Goal: Task Accomplishment & Management: Complete application form

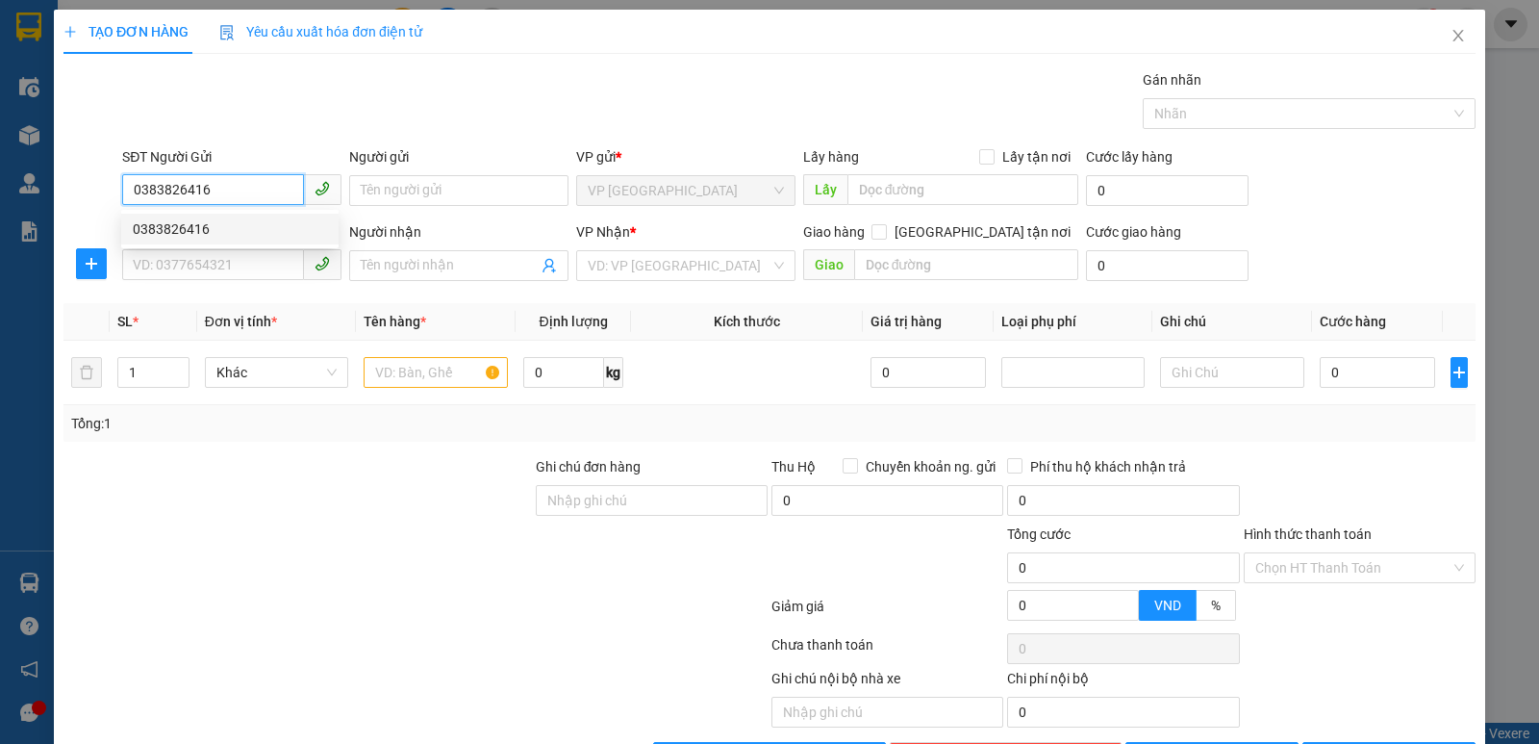
click at [183, 232] on div "0383826416" at bounding box center [230, 228] width 194 height 21
type input "0383826416"
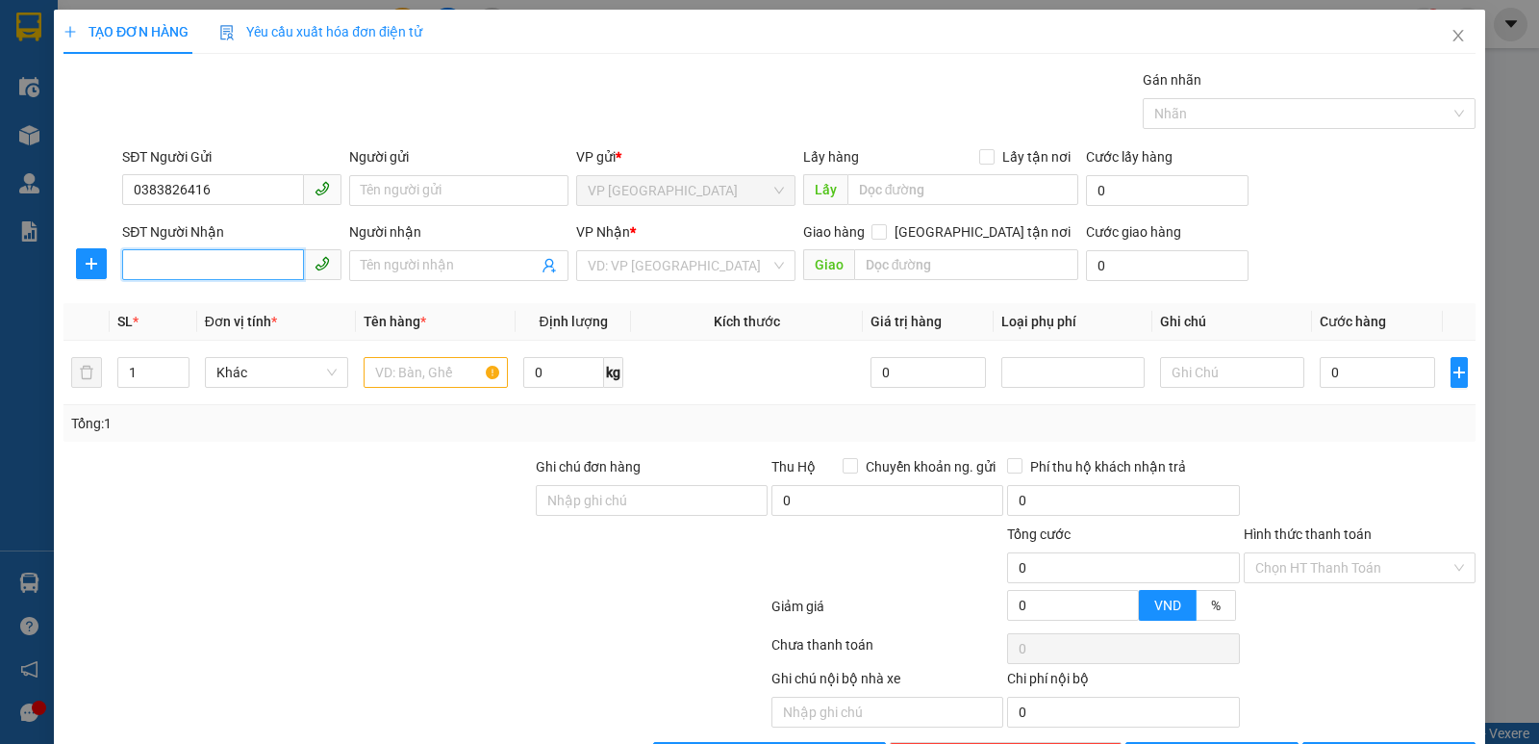
click at [183, 251] on input "SĐT Người Nhận" at bounding box center [213, 264] width 182 height 31
click at [190, 294] on div "0383480772 - mai anh" at bounding box center [230, 303] width 194 height 21
type input "0383480772"
type input "mai anh"
checkbox input "true"
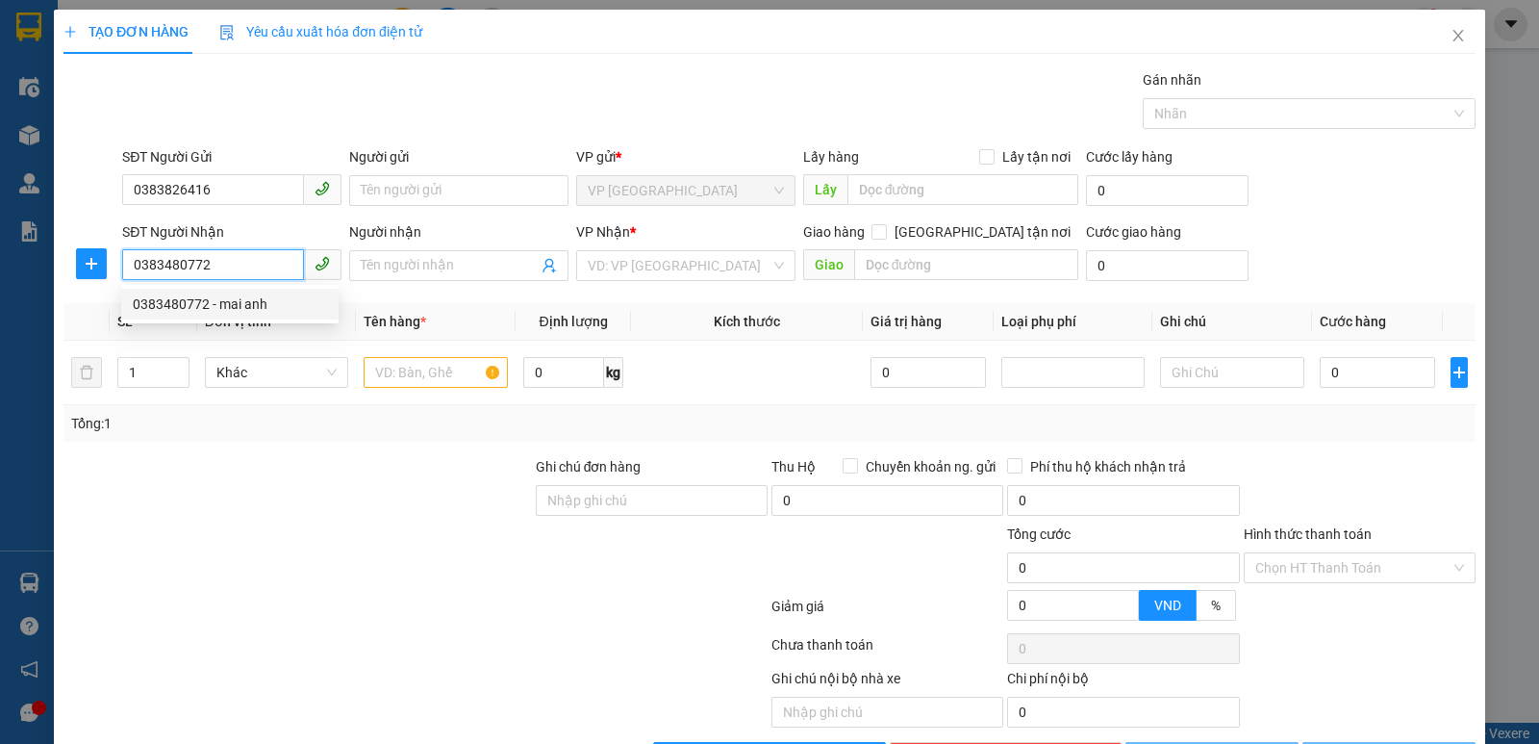
type input "mđ"
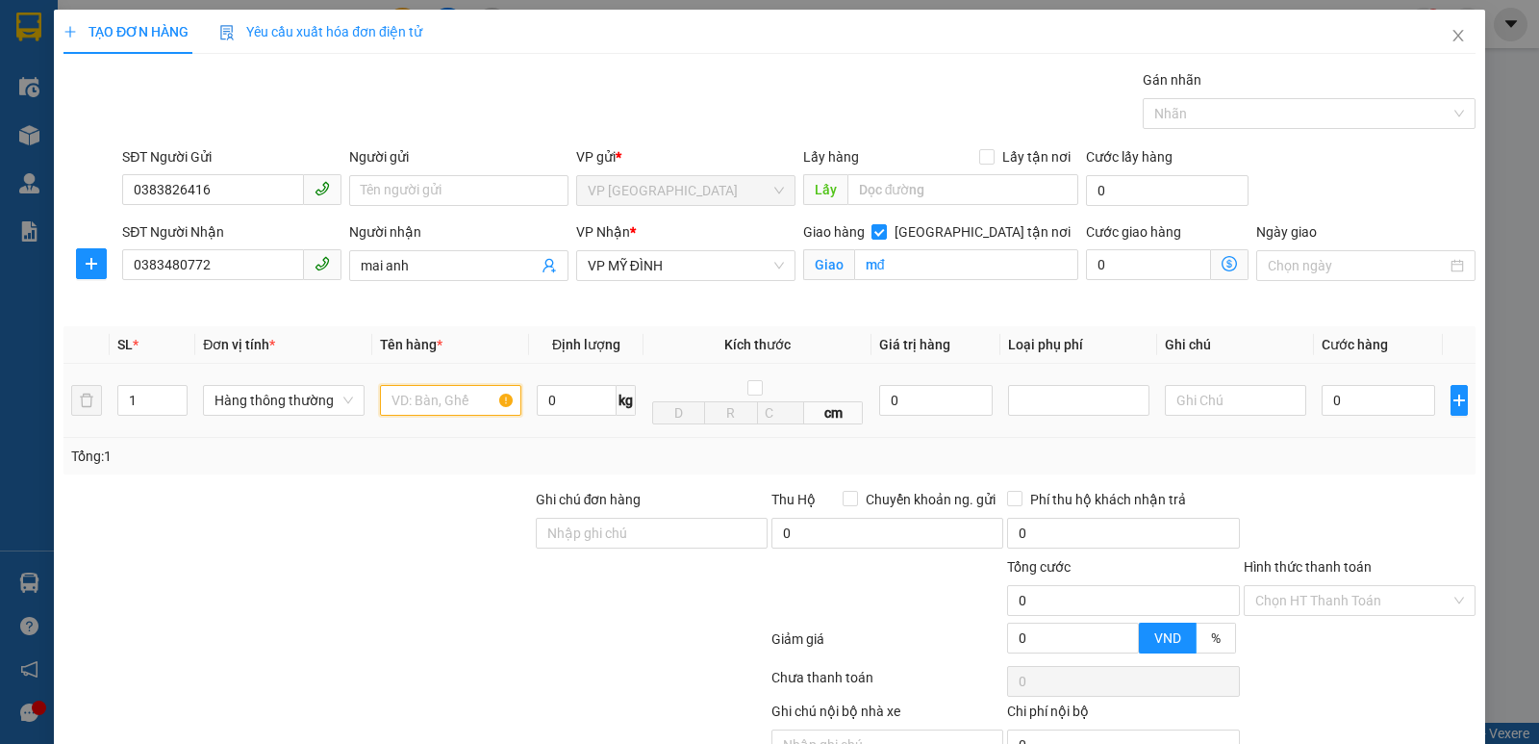
click at [408, 403] on input "text" at bounding box center [450, 400] width 141 height 31
type input "thuc pham"
click at [1328, 396] on input "0" at bounding box center [1379, 400] width 114 height 31
type input "4"
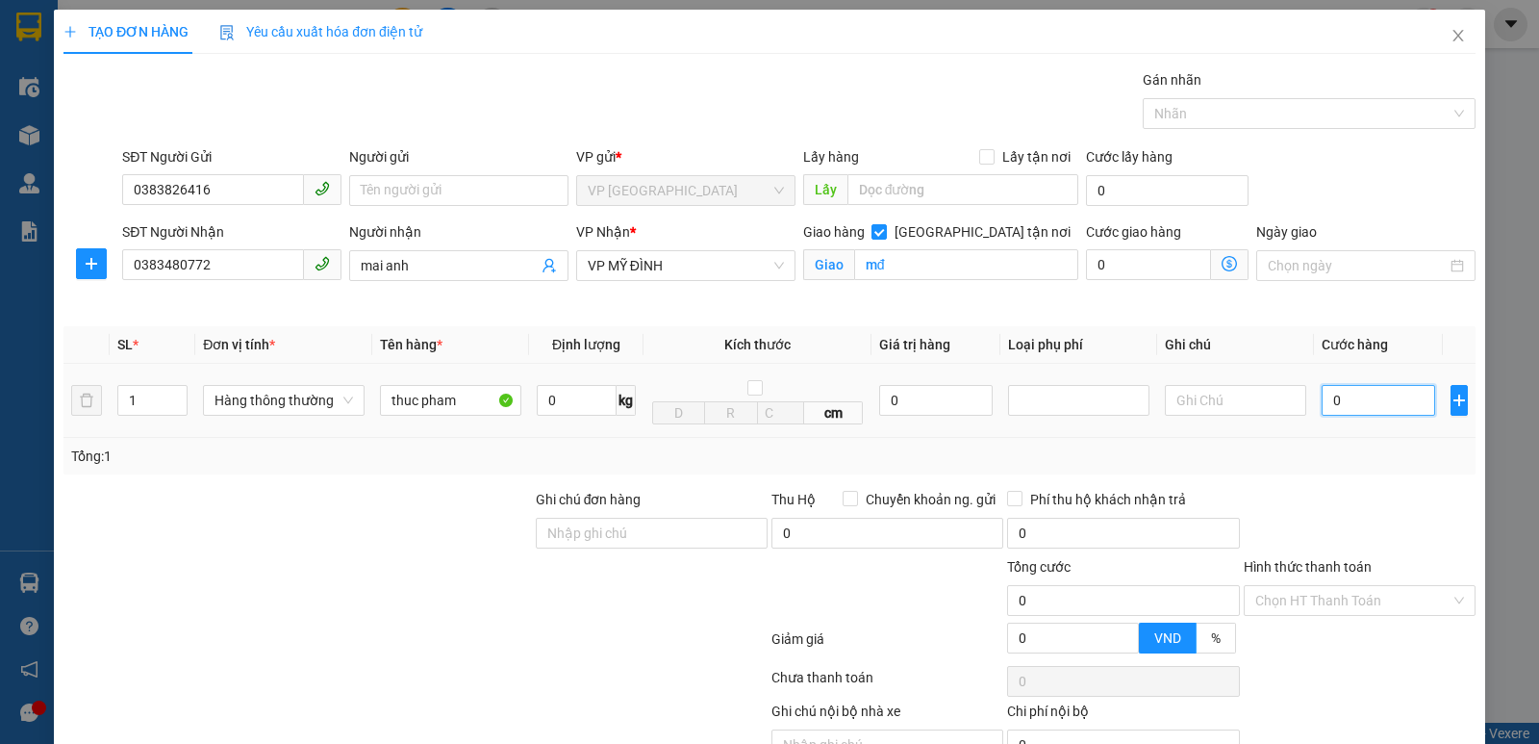
type input "4"
type input "40"
type input "400"
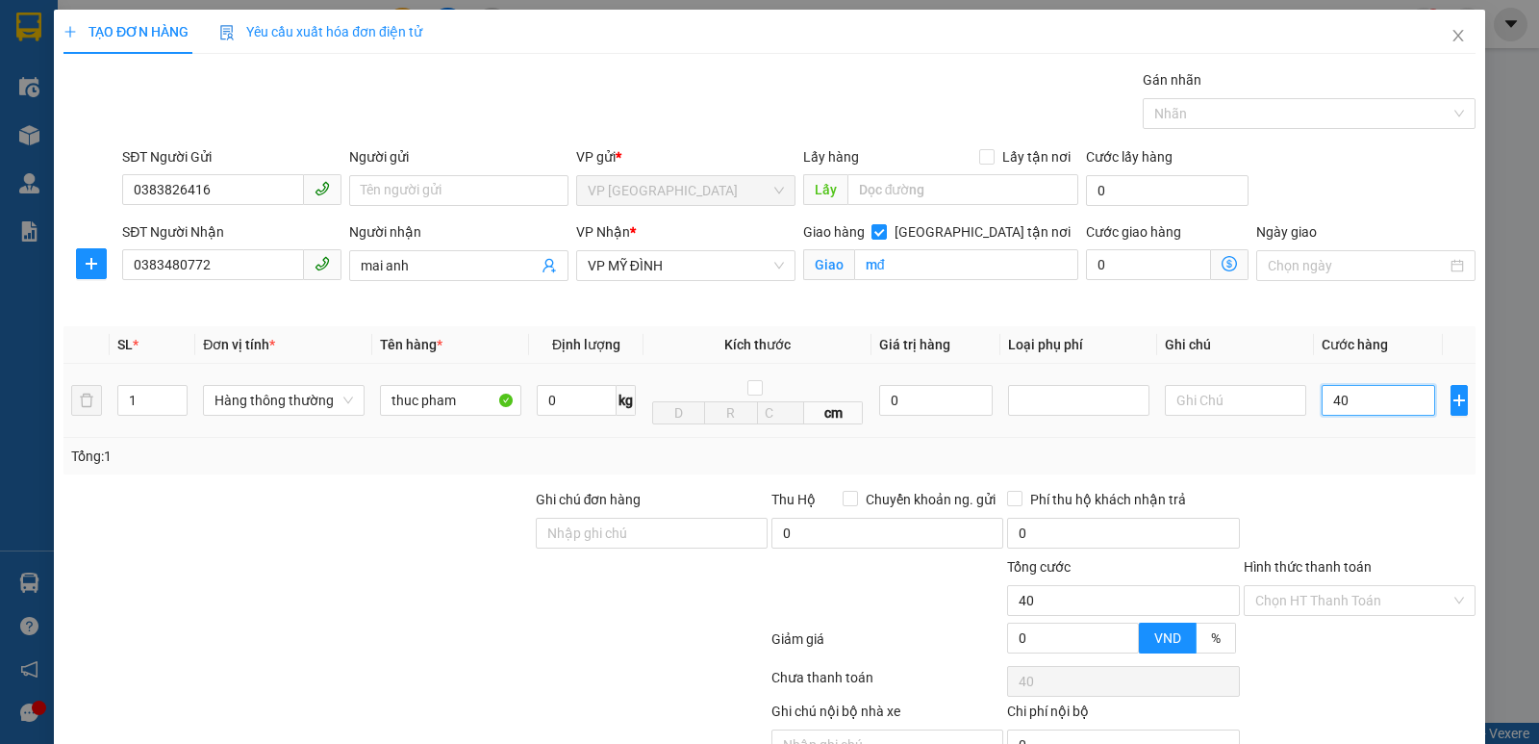
type input "400"
type input "4.000"
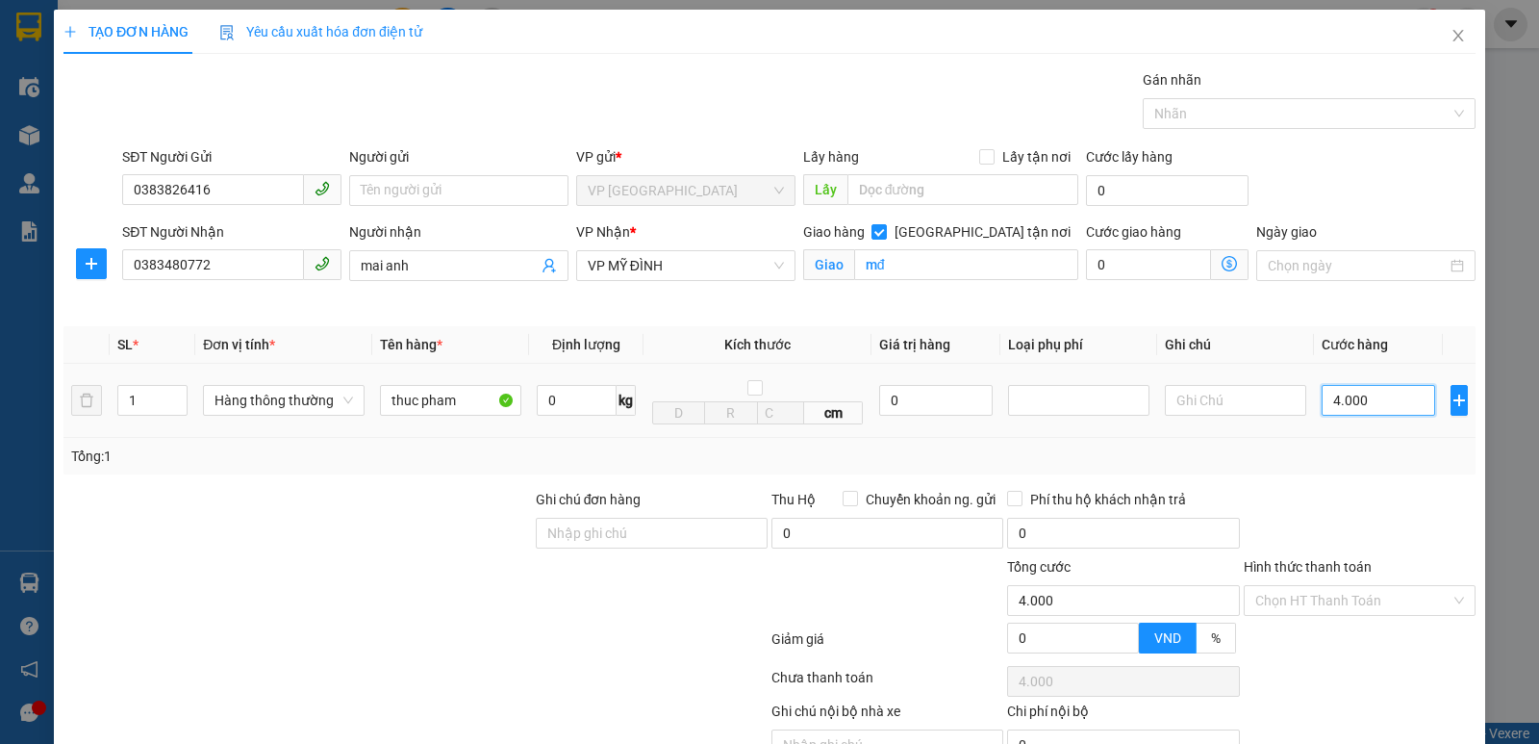
type input "40.000"
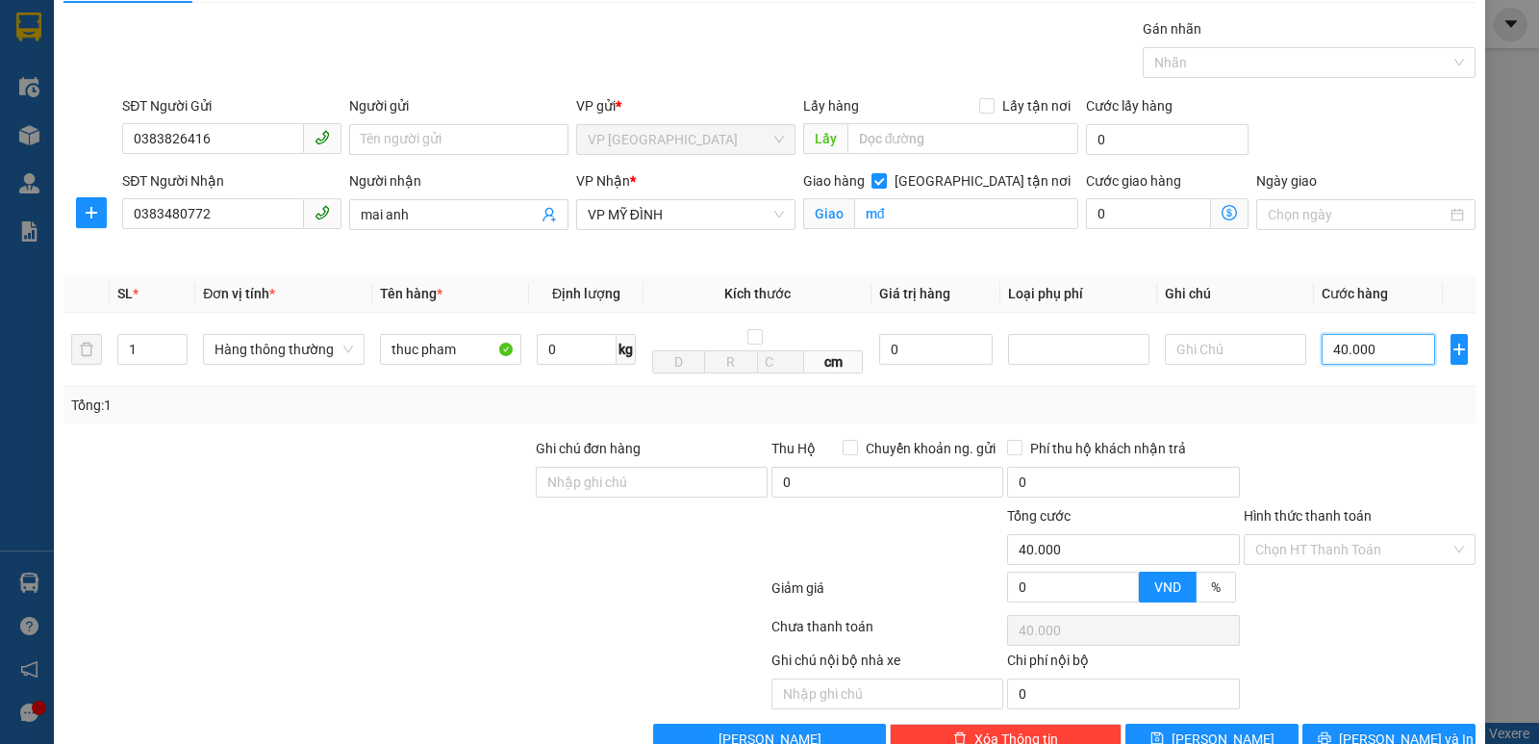
scroll to position [100, 0]
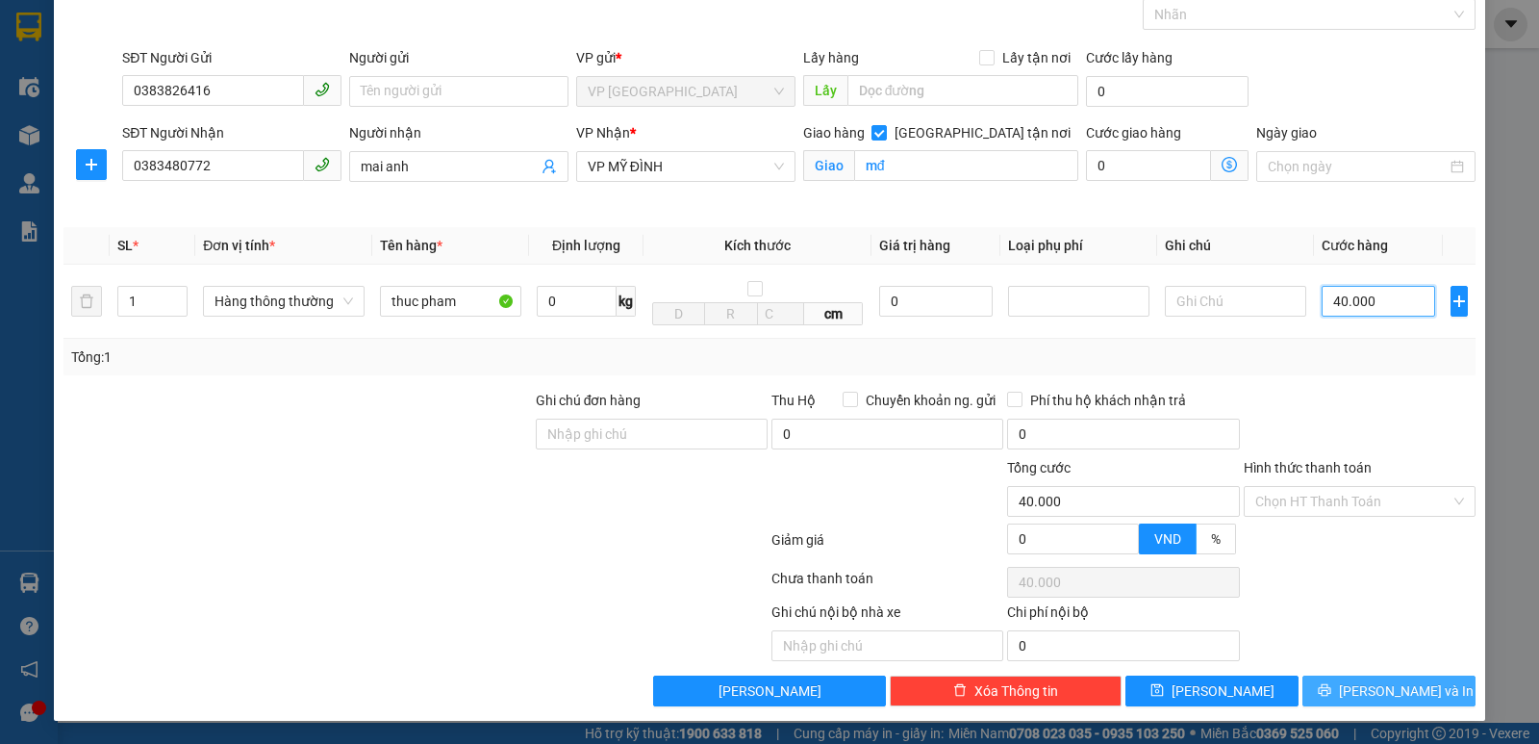
type input "40.000"
click at [1384, 681] on span "[PERSON_NAME] và In" at bounding box center [1406, 690] width 135 height 21
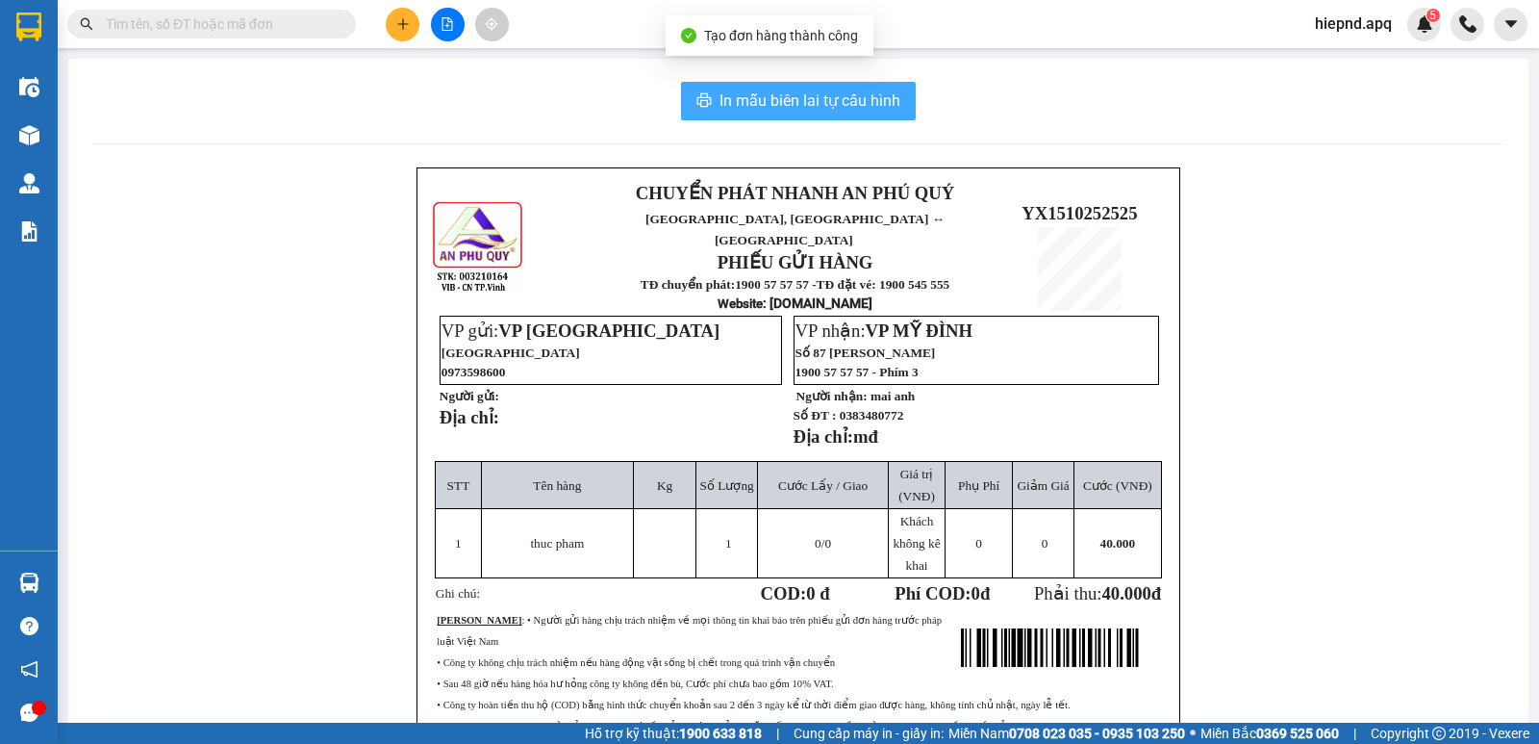
click at [779, 100] on span "In mẫu biên lai tự cấu hình" at bounding box center [810, 101] width 181 height 24
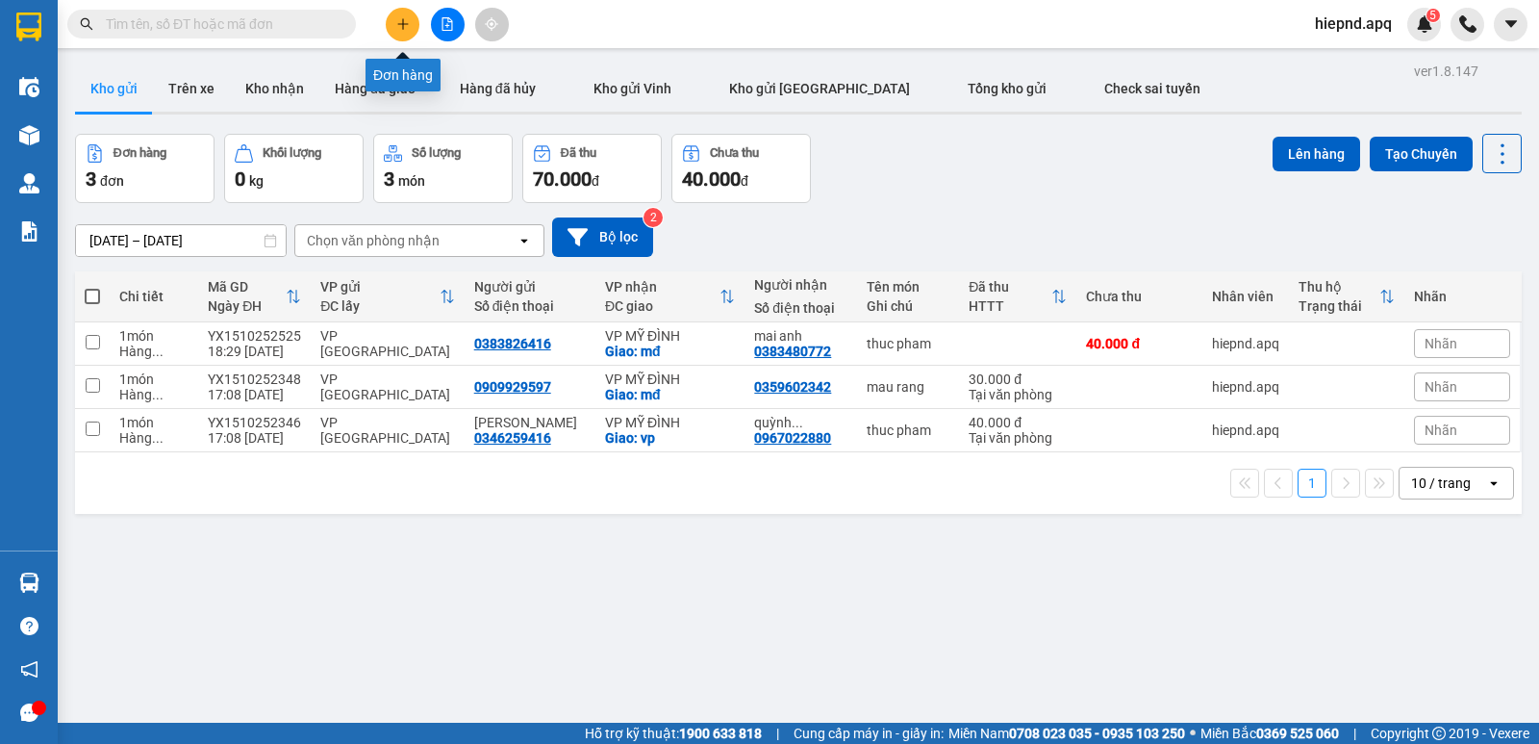
click at [392, 28] on button at bounding box center [403, 25] width 34 height 34
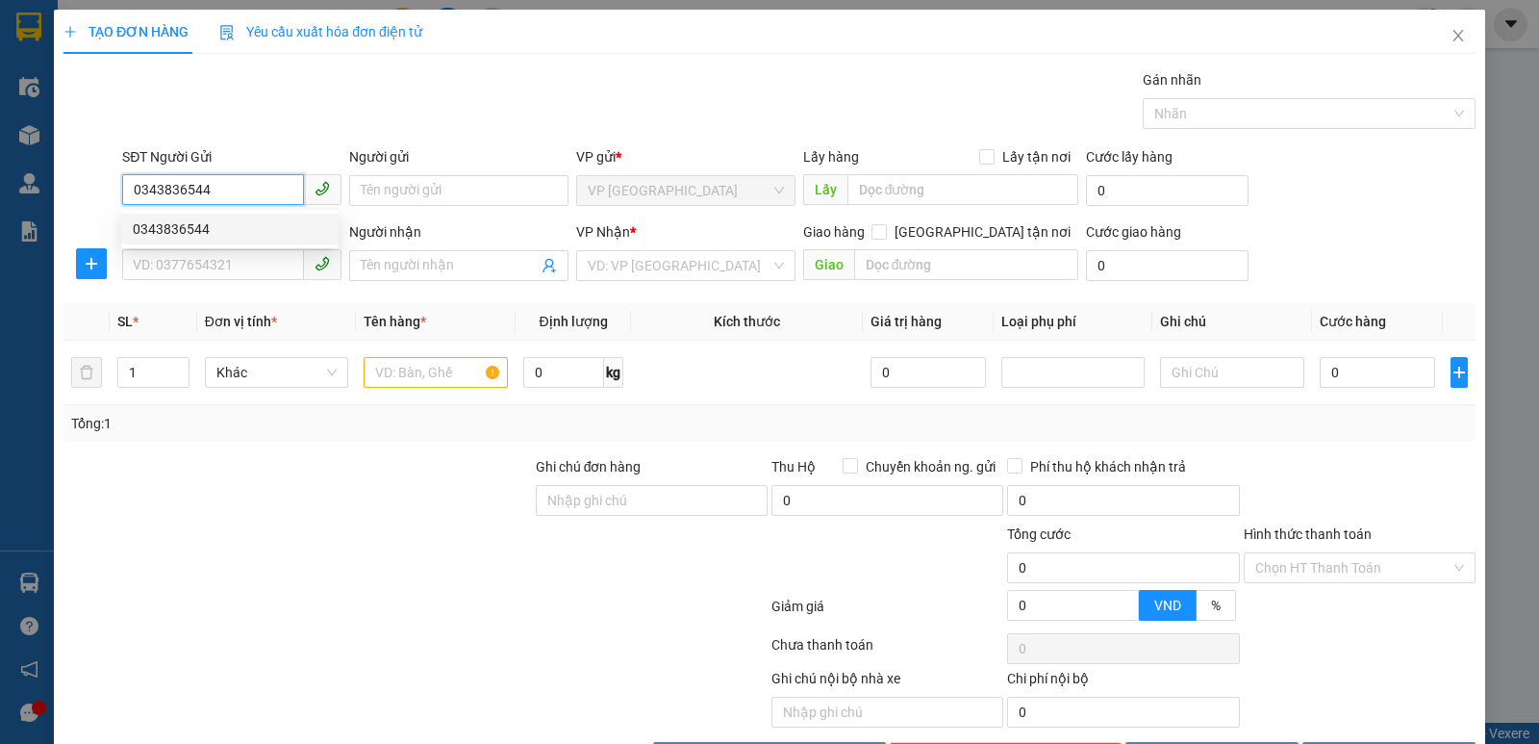
click at [193, 227] on div "0343836544" at bounding box center [230, 228] width 194 height 21
type input "0343836544"
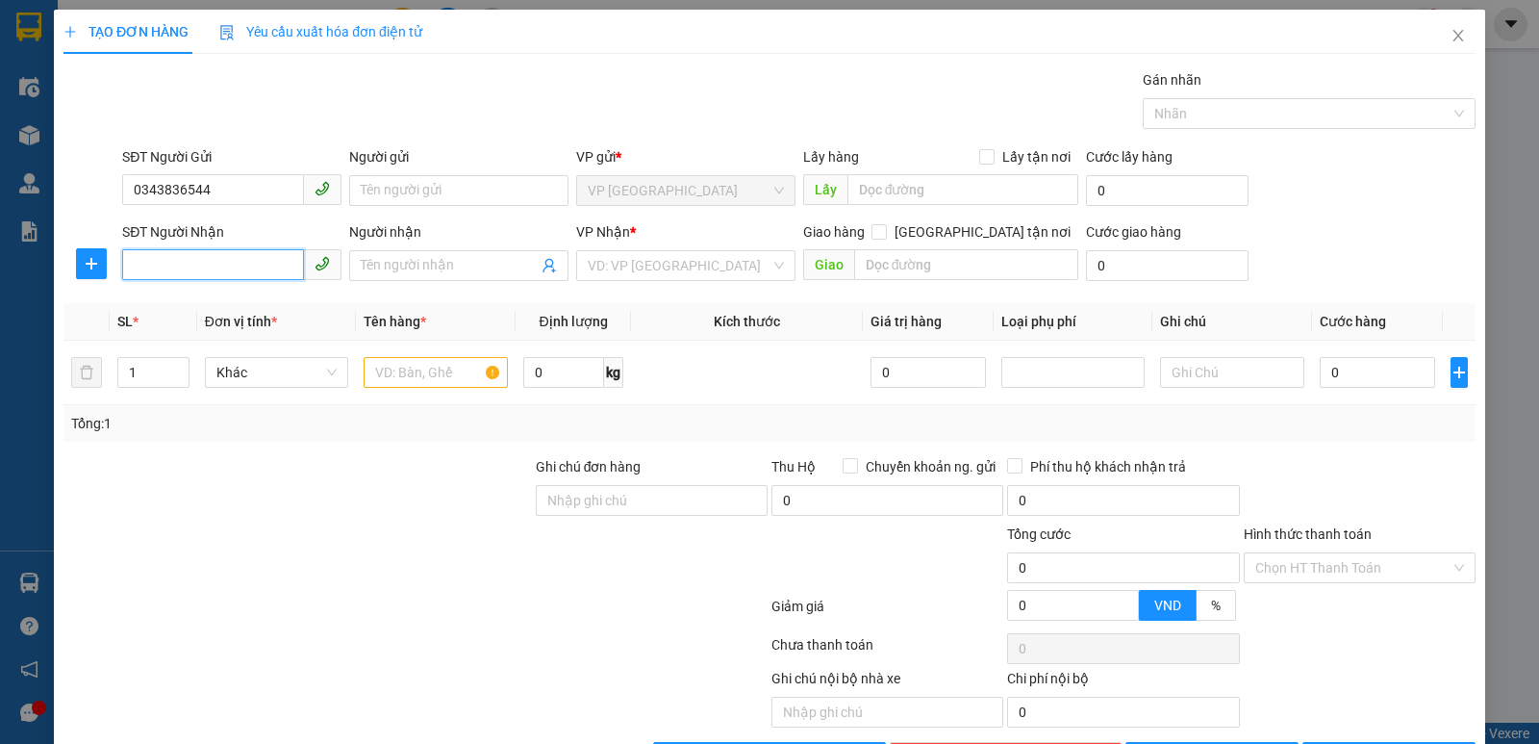
click at [191, 266] on input "SĐT Người Nhận" at bounding box center [213, 264] width 182 height 31
click at [197, 332] on div "0979460346 - ba tam" at bounding box center [230, 334] width 194 height 21
type input "0979460346"
type input "ba tam"
checkbox input "true"
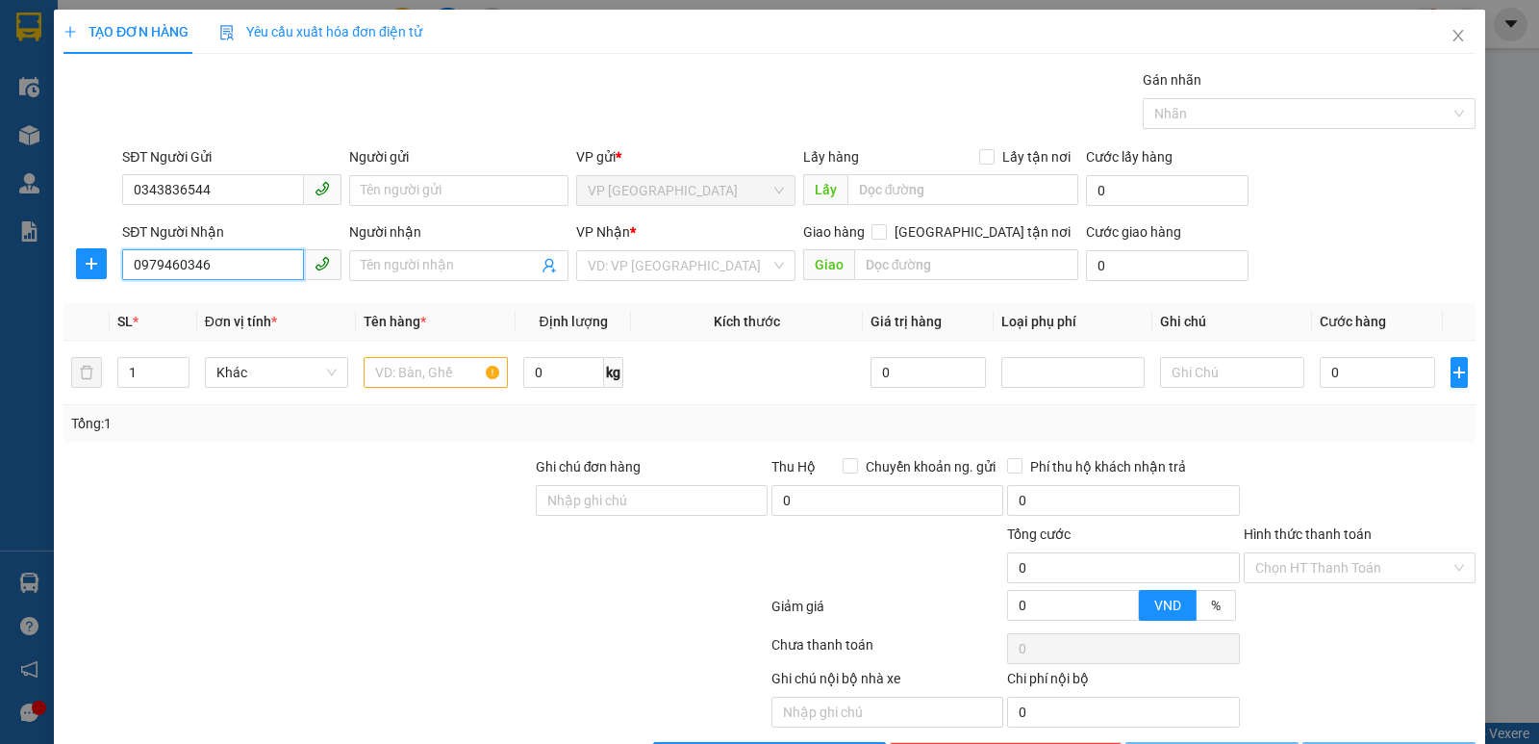
type input "sô 4a ngõ 224/80 . [PERSON_NAME] , [PERSON_NAME] , [GEOGRAPHIC_DATA]"
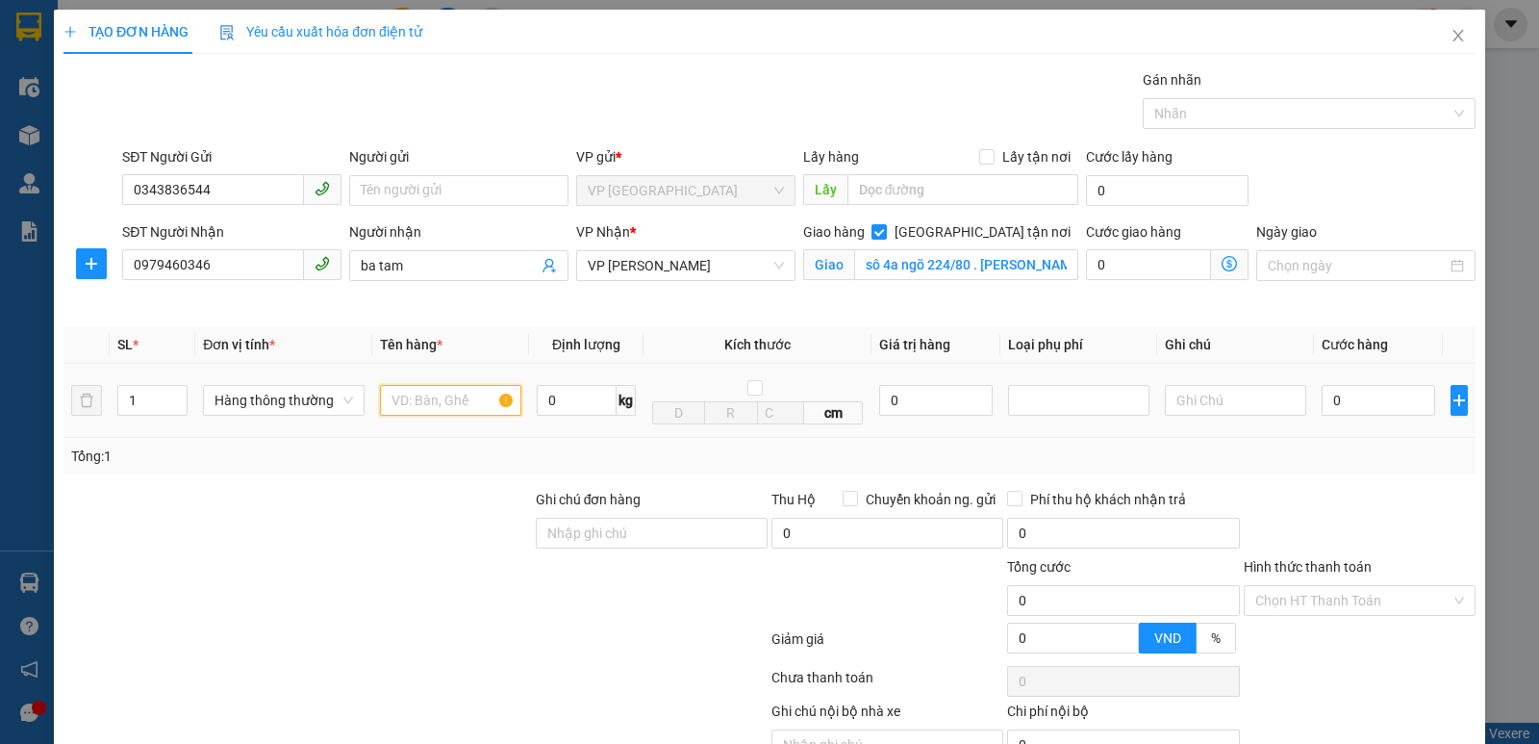
click at [412, 396] on input "text" at bounding box center [450, 400] width 141 height 31
type input "thuc pham,dầu"
click at [1361, 403] on input "0" at bounding box center [1379, 400] width 114 height 31
type input "6"
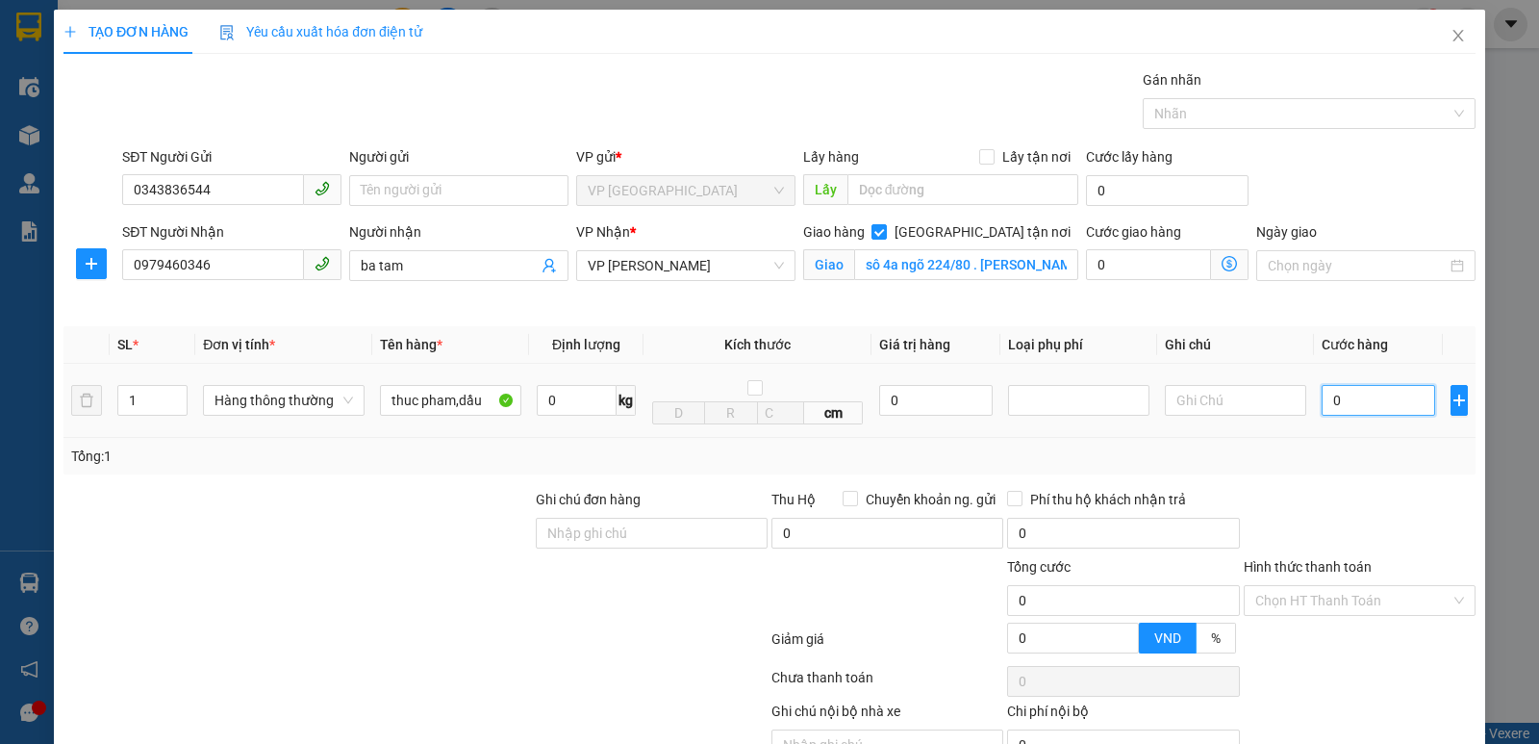
type input "6"
type input "60"
type input "600"
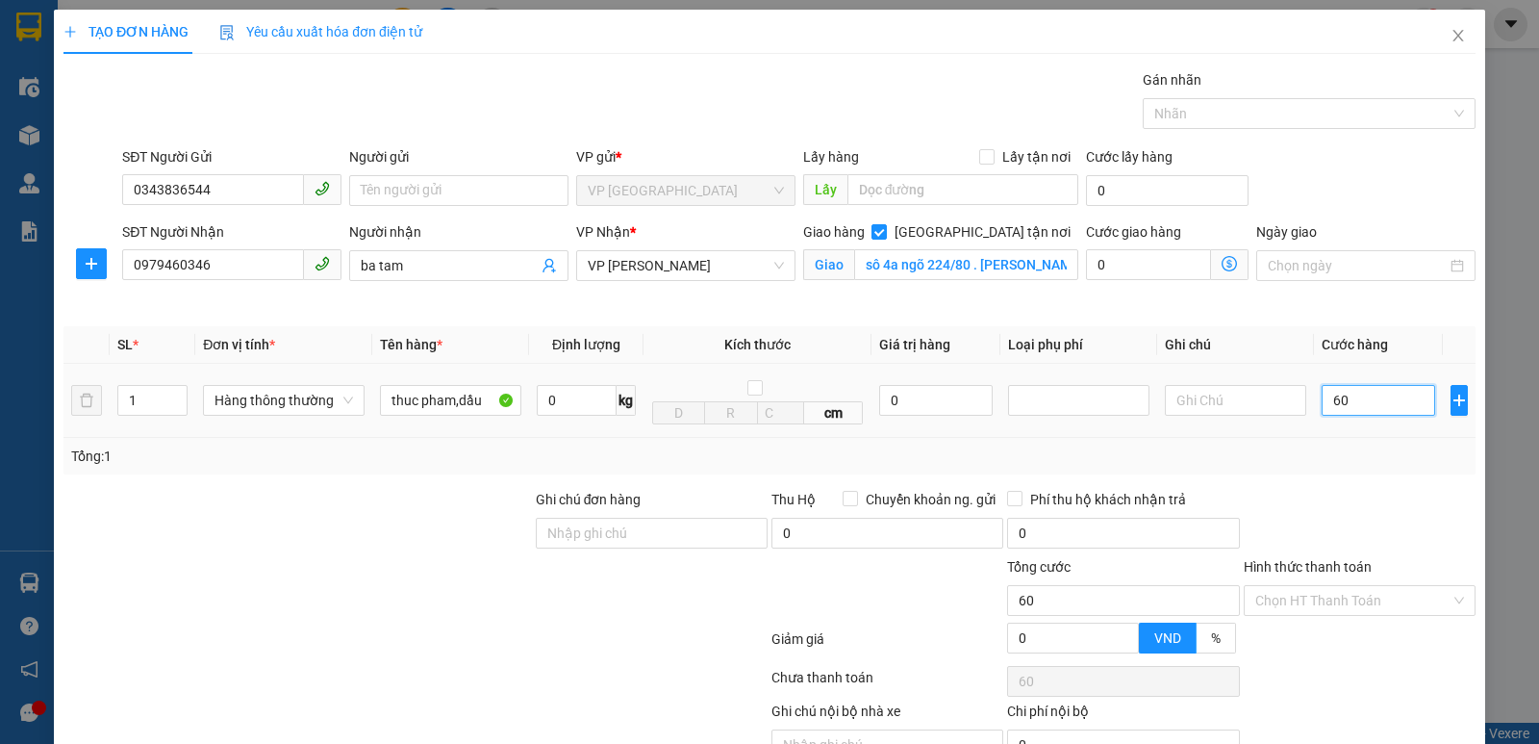
type input "600"
type input "6.000"
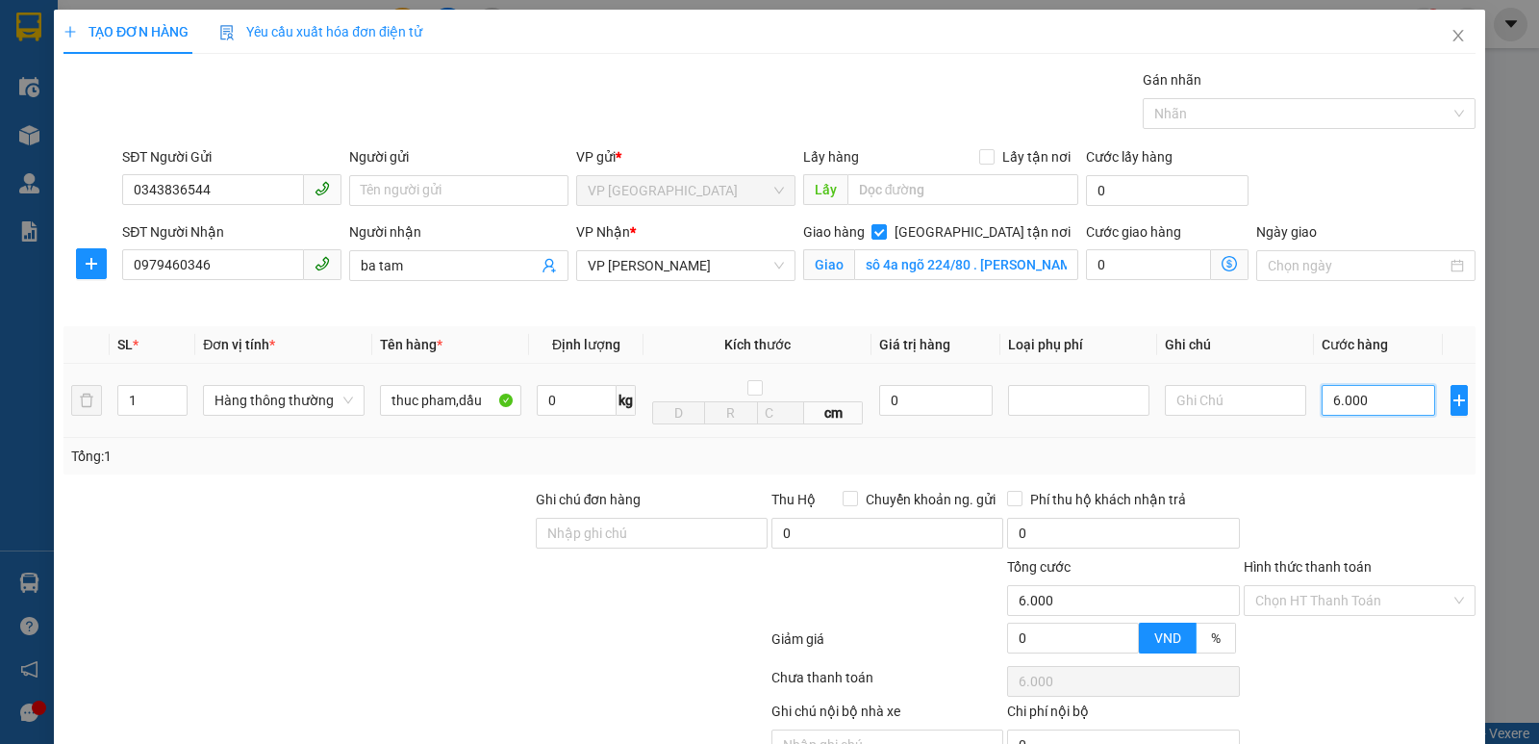
type input "60.000"
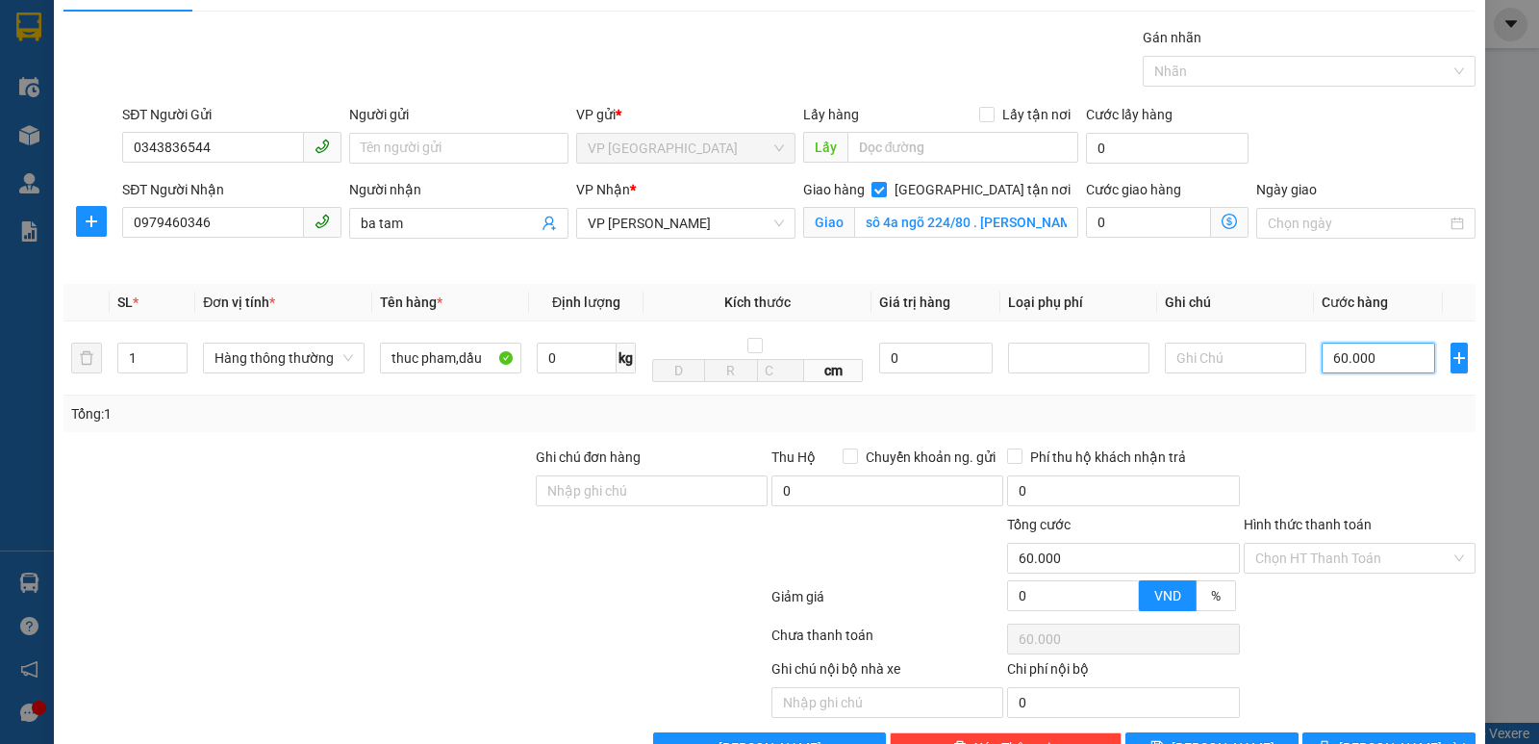
scroll to position [100, 0]
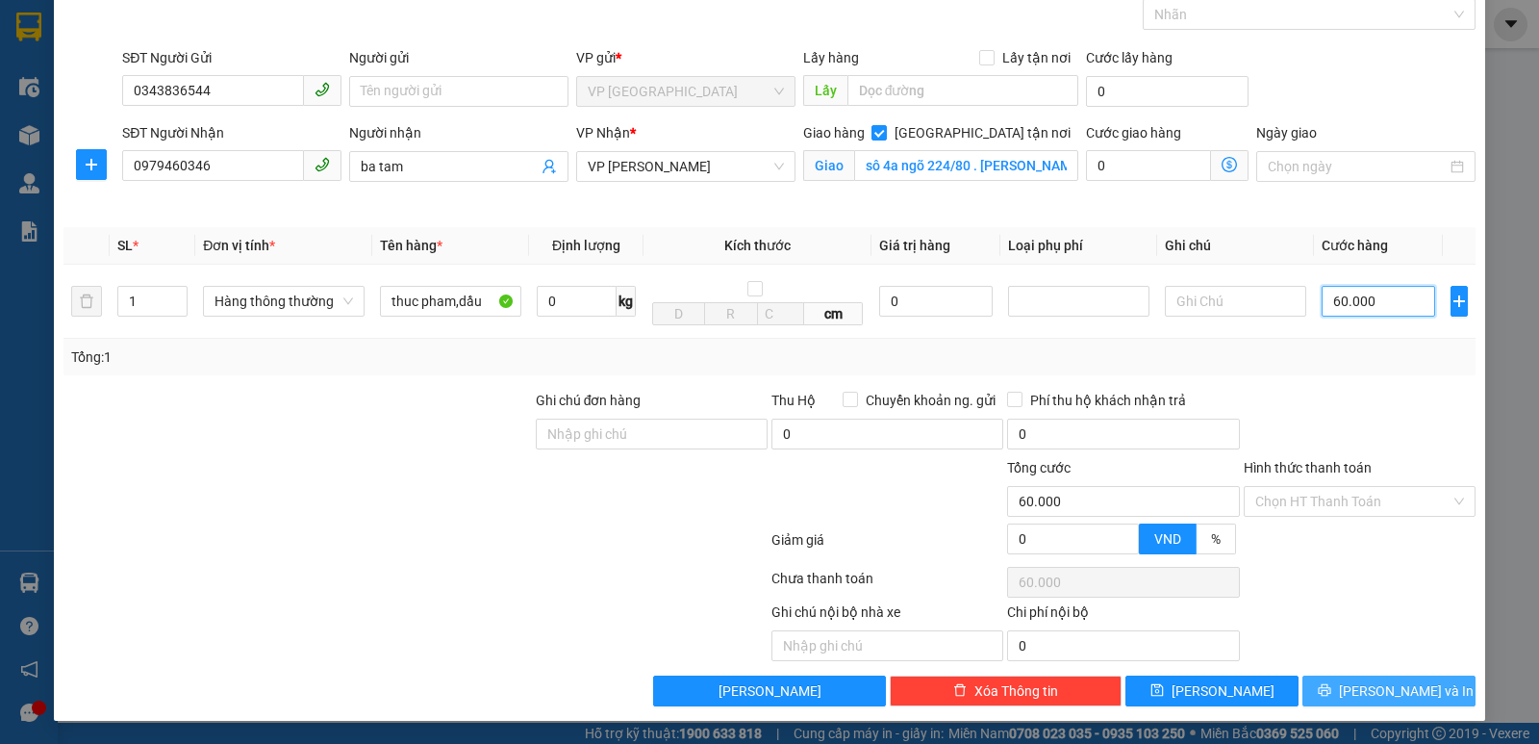
type input "60.000"
click at [1331, 692] on icon "printer" at bounding box center [1324, 689] width 13 height 13
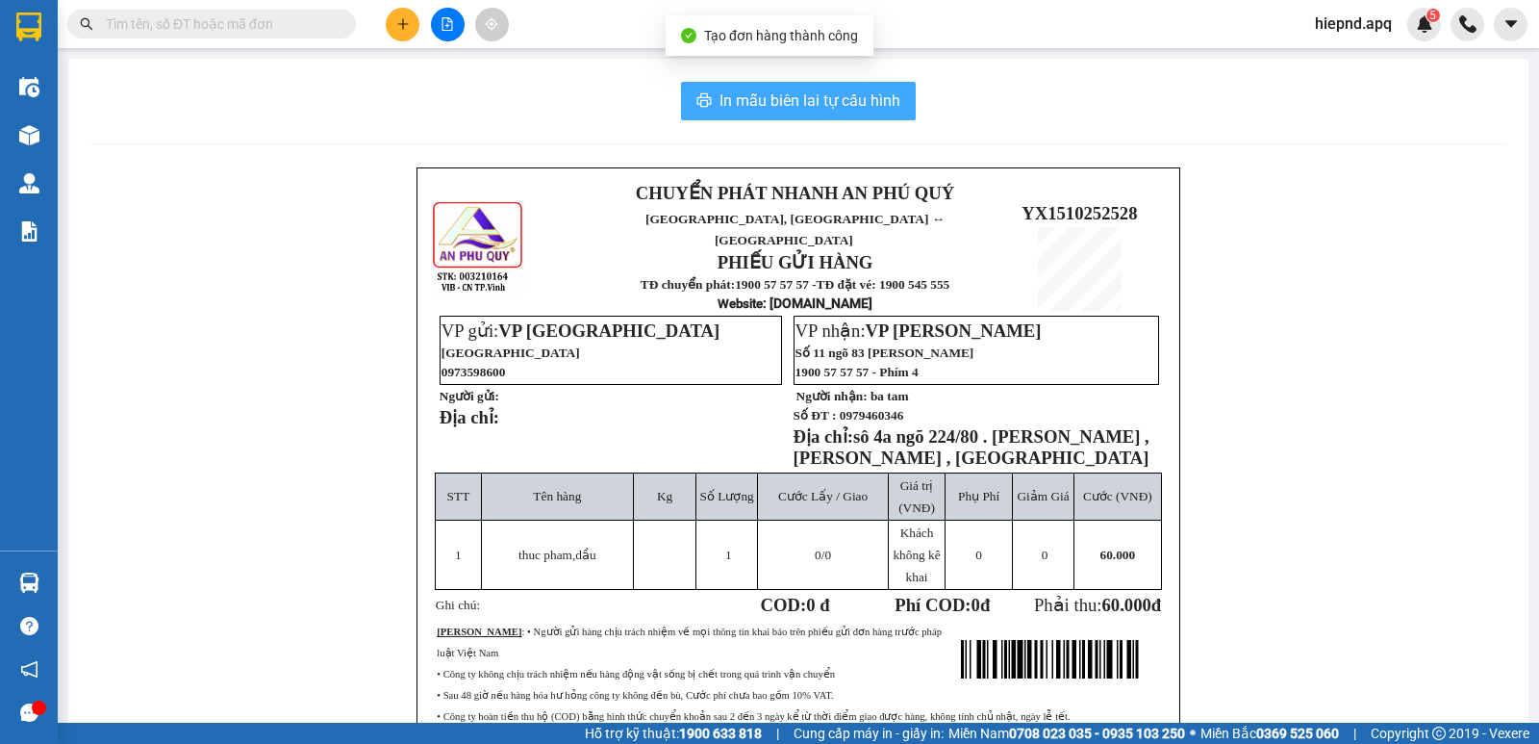
click at [799, 92] on span "In mẫu biên lai tự cấu hình" at bounding box center [810, 101] width 181 height 24
